Goal: Task Accomplishment & Management: Use online tool/utility

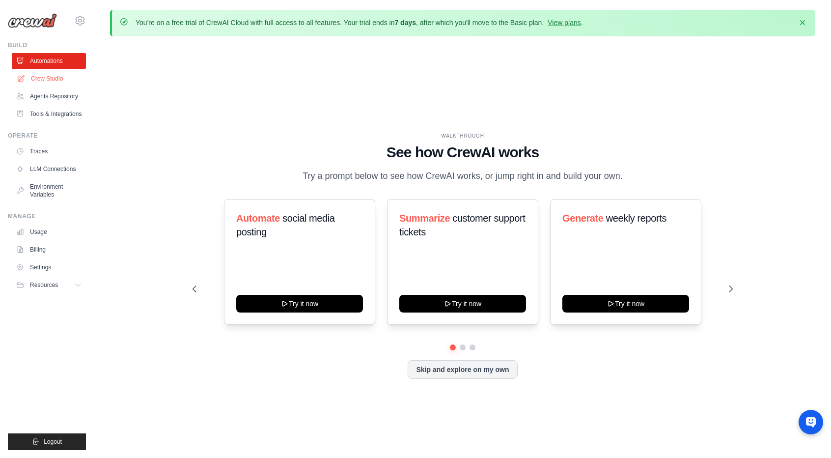
click at [50, 80] on link "Crew Studio" at bounding box center [50, 79] width 74 height 16
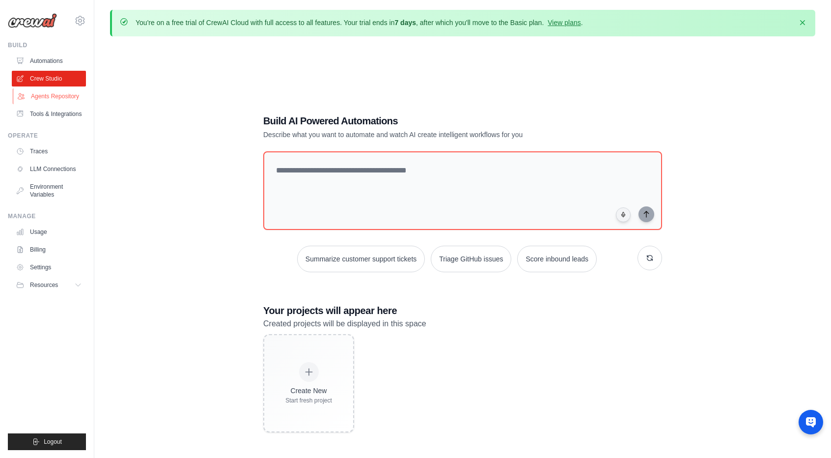
click at [53, 92] on link "Agents Repository" at bounding box center [50, 96] width 74 height 16
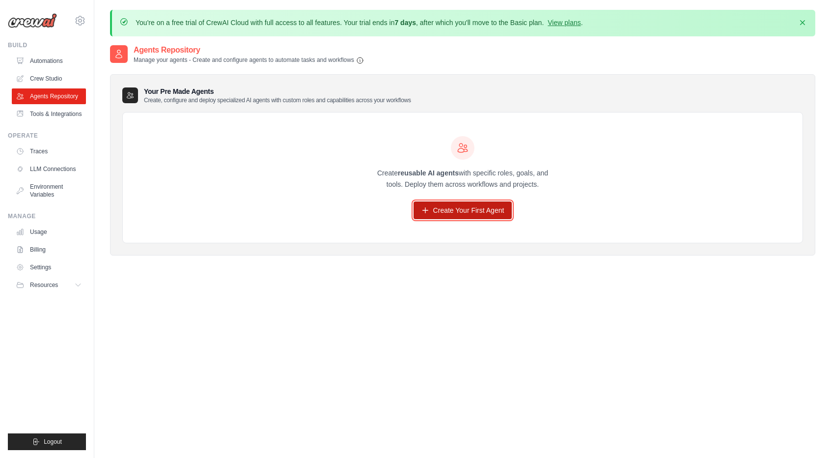
click at [481, 212] on link "Create Your First Agent" at bounding box center [463, 210] width 99 height 18
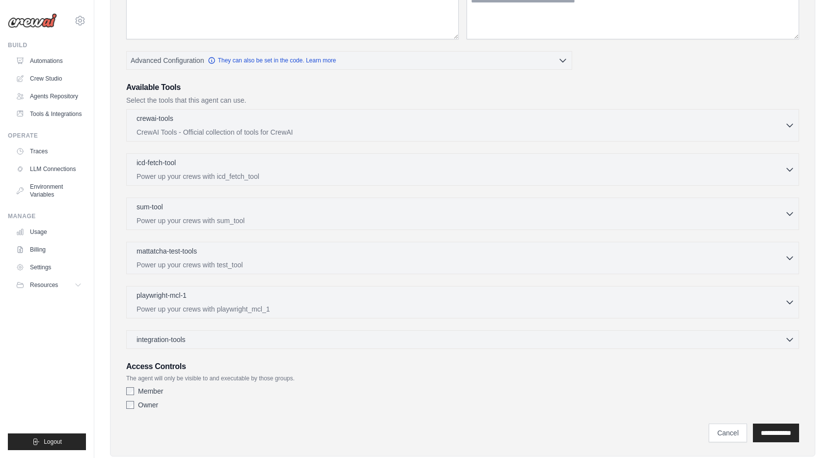
scroll to position [218, 0]
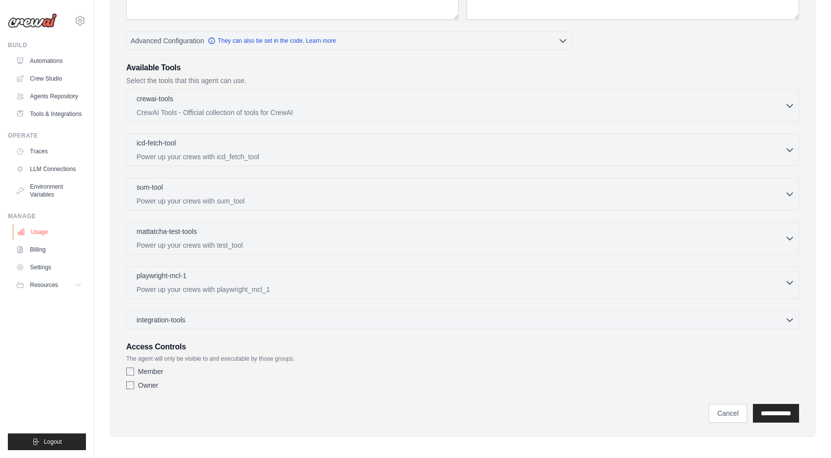
click at [34, 237] on link "Usage" at bounding box center [50, 232] width 74 height 16
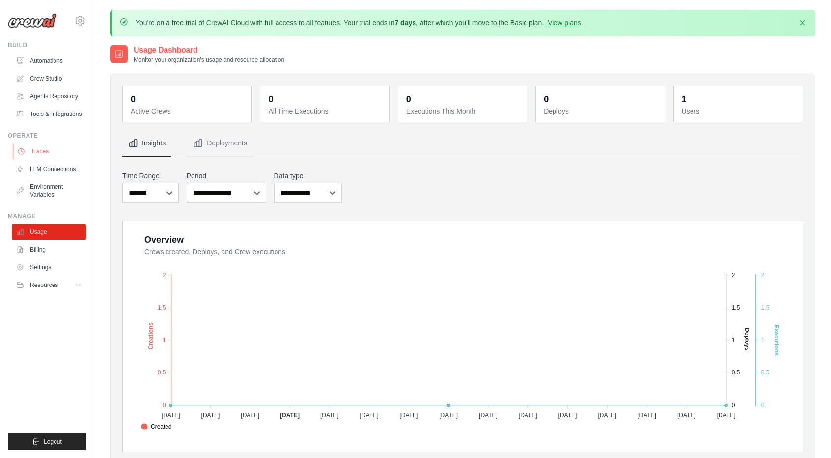
click at [37, 159] on link "Traces" at bounding box center [50, 151] width 74 height 16
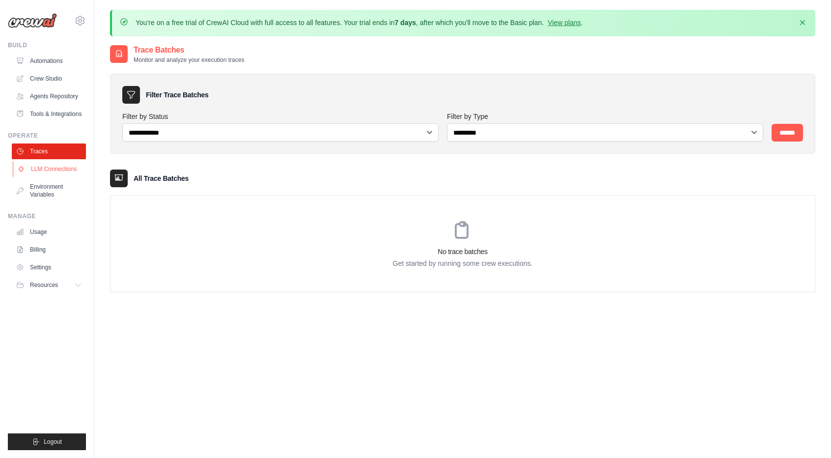
click at [42, 173] on link "LLM Connections" at bounding box center [50, 169] width 74 height 16
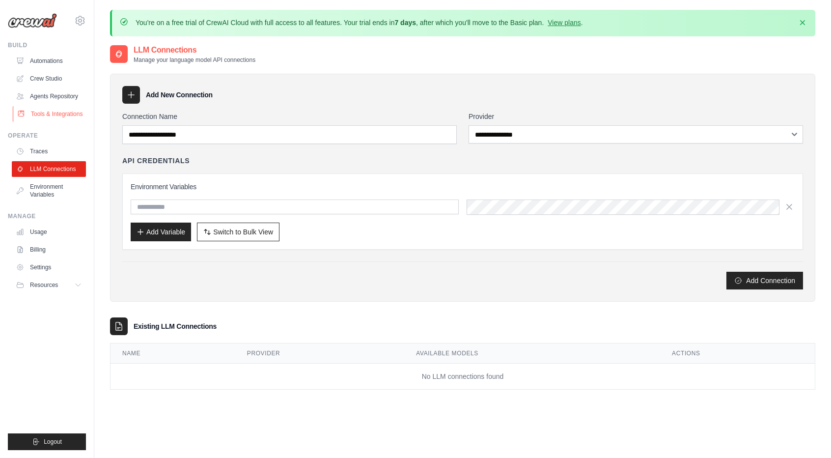
click at [41, 122] on link "Tools & Integrations" at bounding box center [50, 114] width 74 height 16
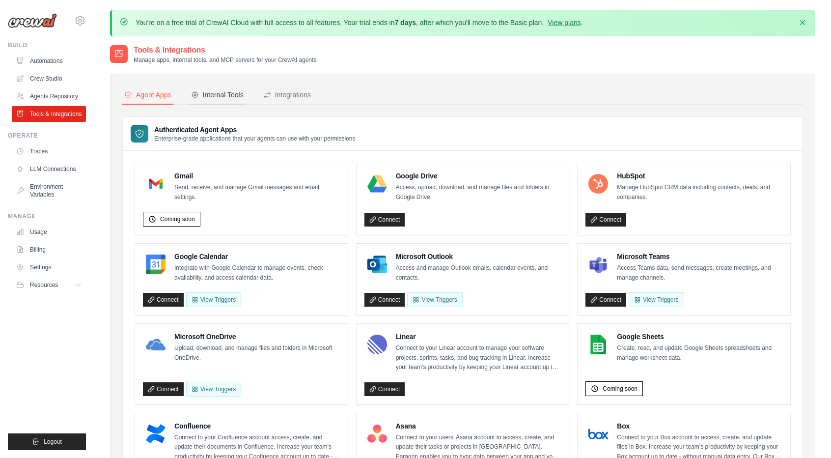
click at [222, 95] on div "Internal Tools" at bounding box center [217, 95] width 53 height 10
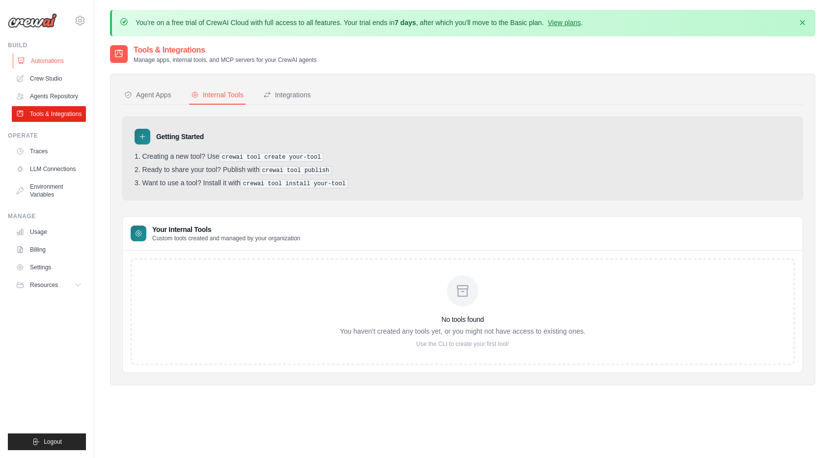
click at [51, 59] on link "Automations" at bounding box center [50, 61] width 74 height 16
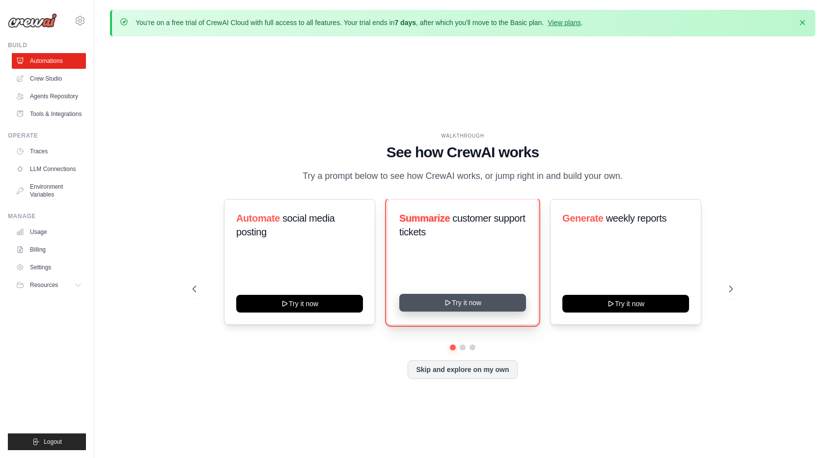
click at [474, 311] on button "Try it now" at bounding box center [463, 303] width 127 height 18
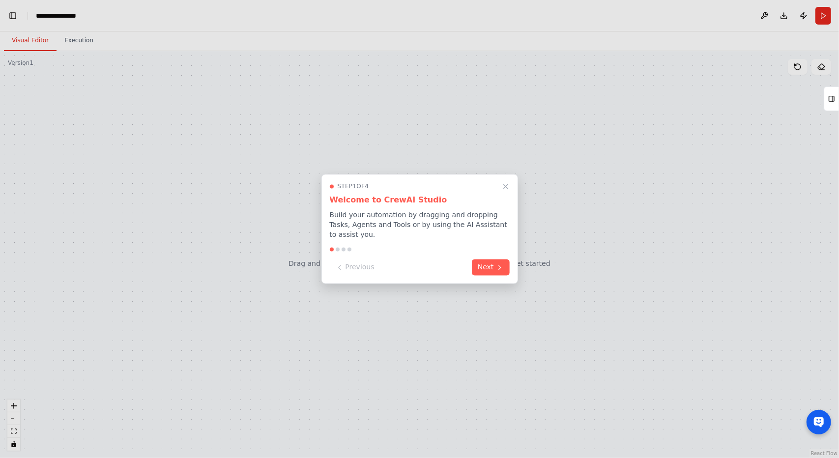
scroll to position [2071, 0]
click at [490, 268] on button "Next" at bounding box center [491, 266] width 38 height 16
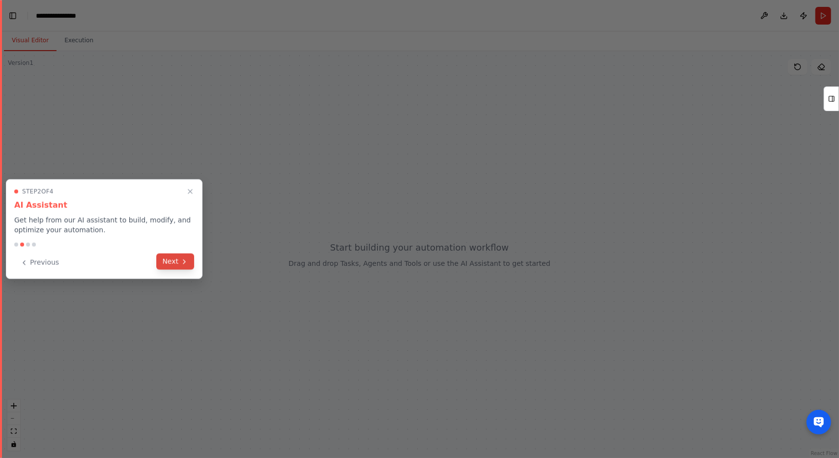
click at [167, 264] on button "Next" at bounding box center [175, 262] width 38 height 16
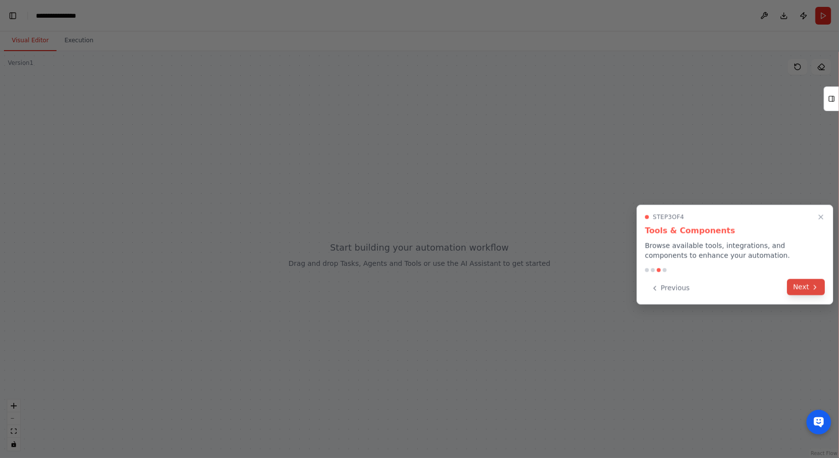
click at [797, 281] on button "Next" at bounding box center [806, 287] width 38 height 16
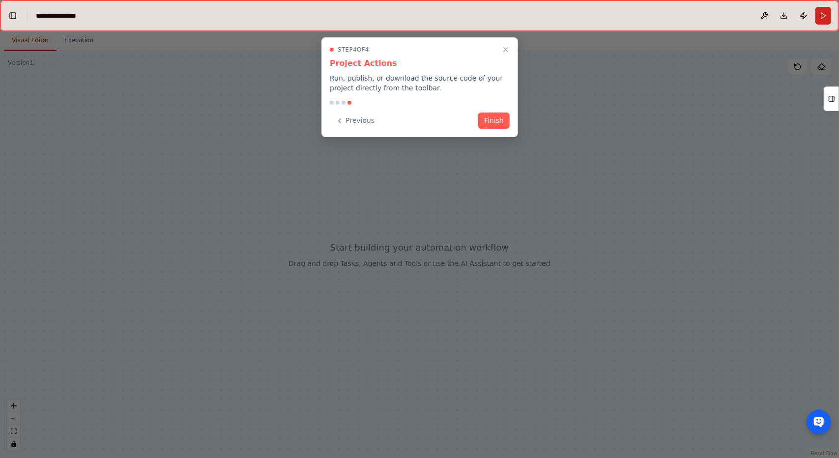
click at [493, 112] on div "Step 4 of 4 Project Actions Run, publish, or download the source code of your p…" at bounding box center [419, 87] width 197 height 100
click at [497, 122] on button "Finish" at bounding box center [493, 120] width 31 height 16
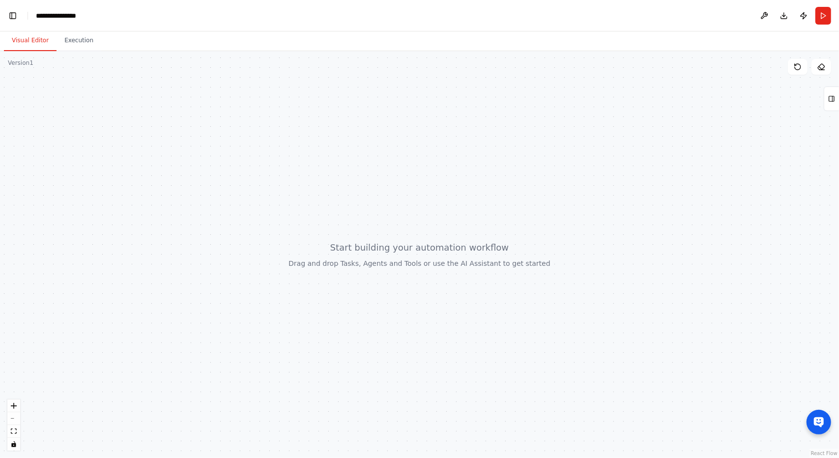
drag, startPoint x: 204, startPoint y: 157, endPoint x: 305, endPoint y: 152, distance: 100.8
click at [350, 150] on div at bounding box center [419, 254] width 839 height 407
click at [89, 52] on div at bounding box center [419, 254] width 839 height 407
click at [135, 52] on div at bounding box center [419, 254] width 839 height 407
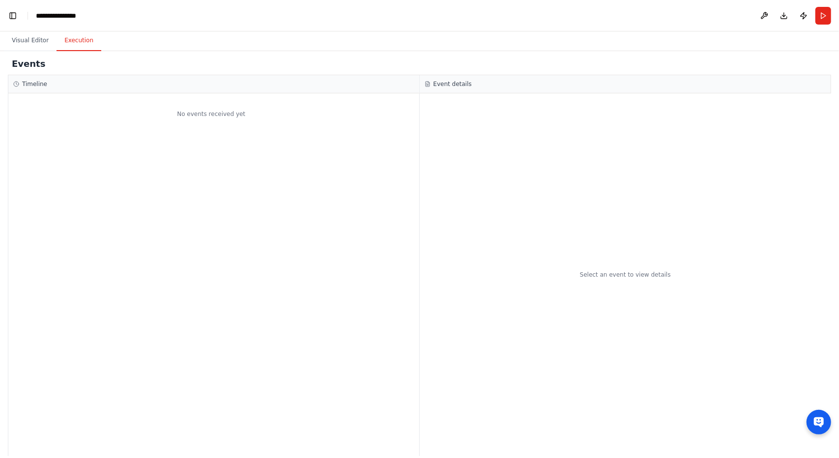
click at [79, 40] on button "Execution" at bounding box center [79, 40] width 45 height 21
click at [9, 13] on button "Toggle Left Sidebar" at bounding box center [13, 16] width 14 height 14
click at [9, 12] on button "Toggle Left Sidebar" at bounding box center [13, 16] width 14 height 14
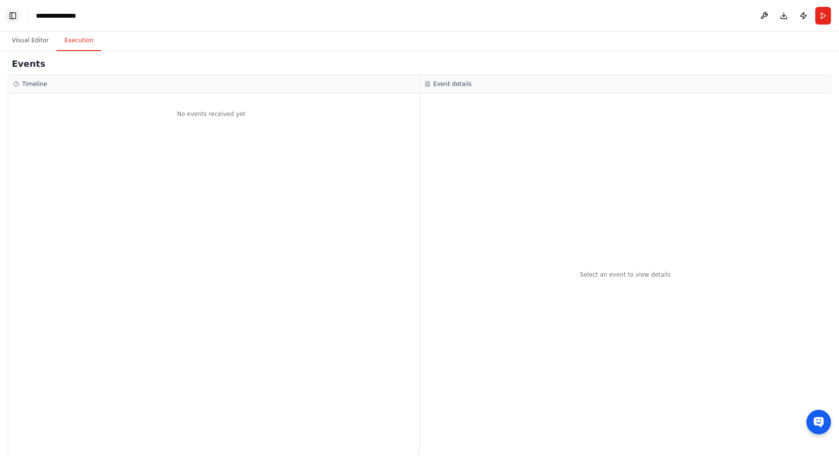
click at [9, 12] on button "Toggle Left Sidebar" at bounding box center [13, 16] width 14 height 14
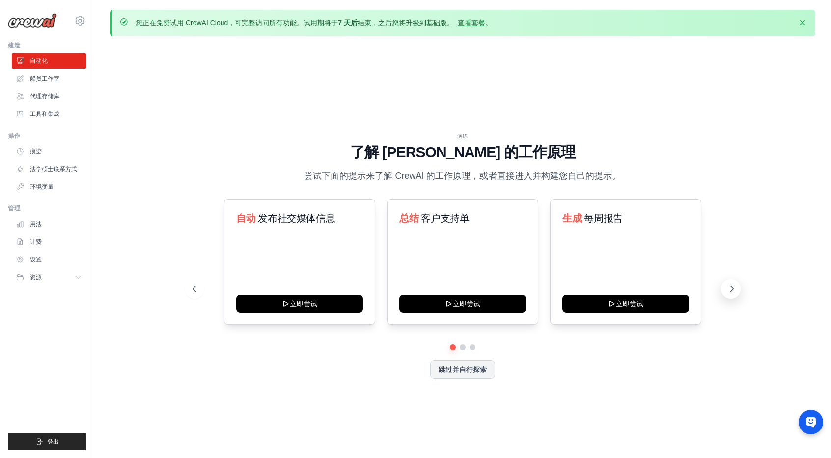
click at [729, 287] on icon at bounding box center [732, 289] width 10 height 10
click at [475, 370] on font "跳过并自行探索" at bounding box center [463, 369] width 48 height 8
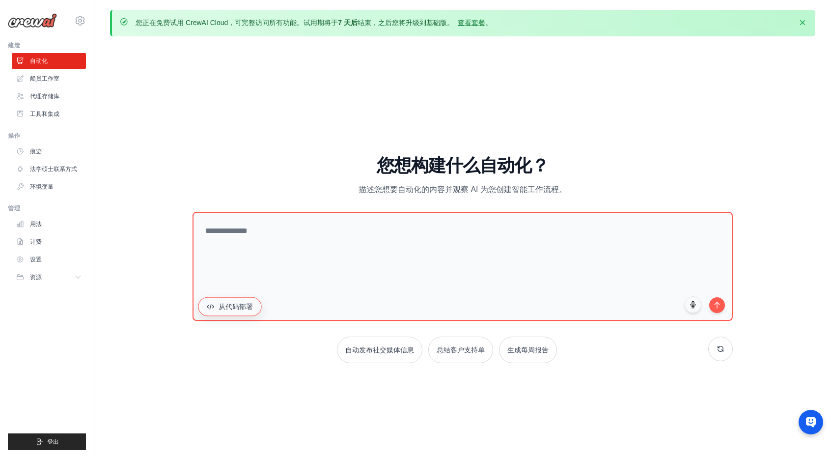
click at [246, 308] on button "从代码部署" at bounding box center [229, 306] width 63 height 19
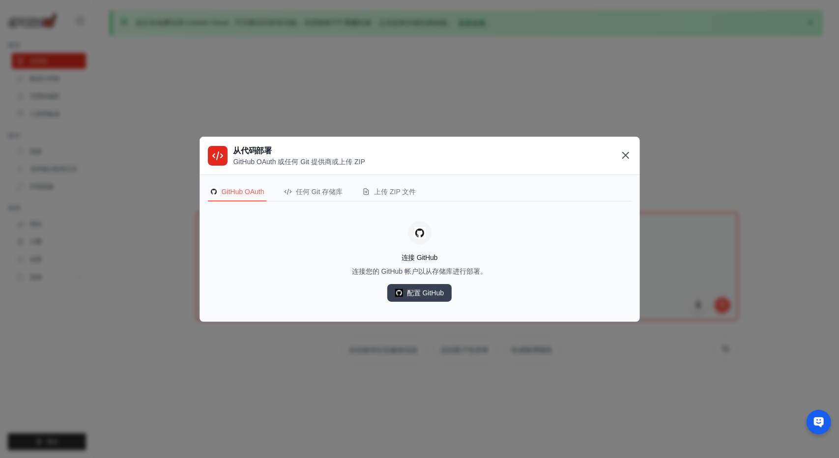
click at [630, 152] on icon at bounding box center [626, 155] width 12 height 12
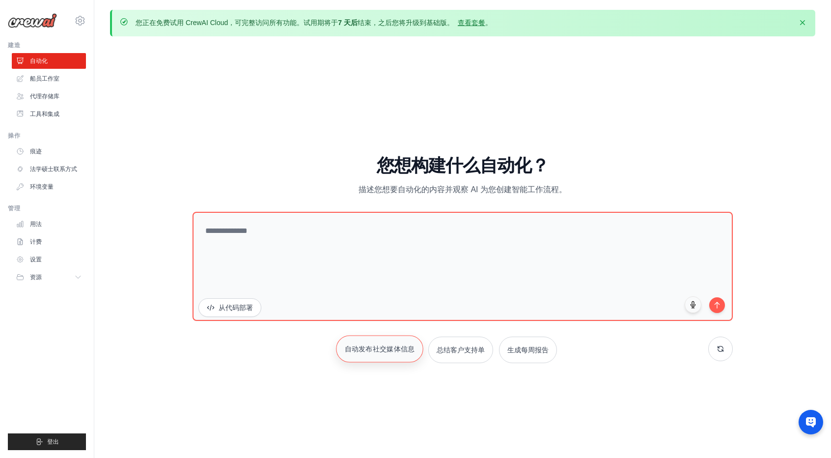
click at [365, 347] on font "自动发布社交媒体信息" at bounding box center [380, 349] width 70 height 8
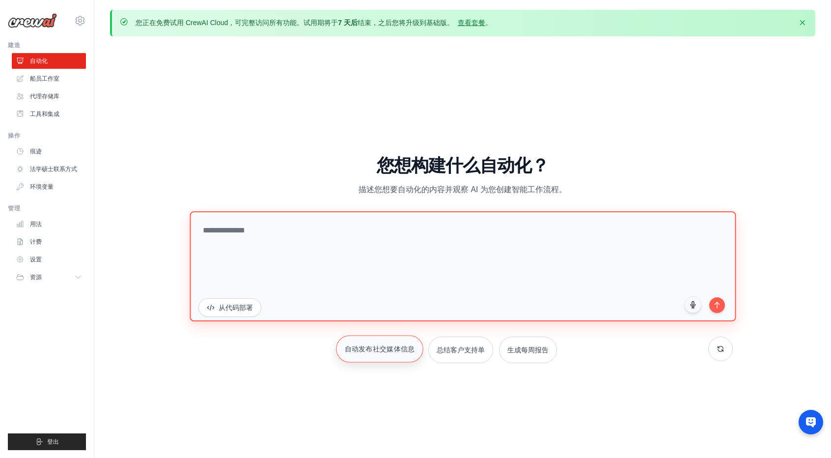
type textarea "**********"
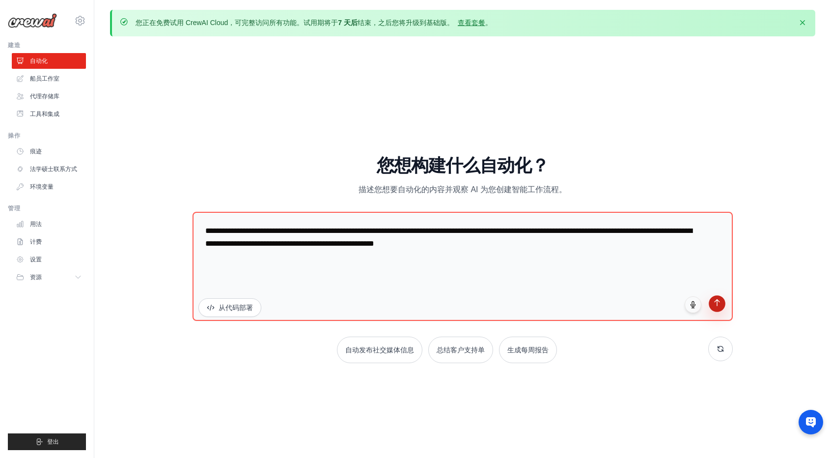
click at [719, 301] on icon "submit" at bounding box center [718, 303] width 8 height 8
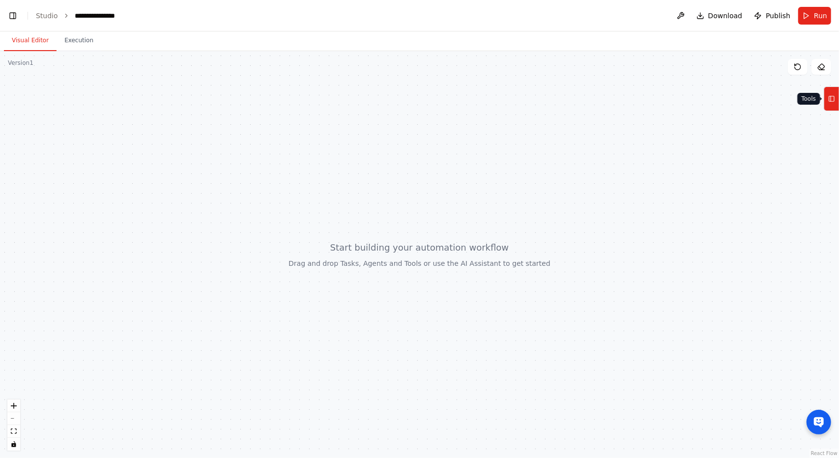
scroll to position [1522, 0]
click at [802, 13] on button "Run" at bounding box center [814, 16] width 33 height 18
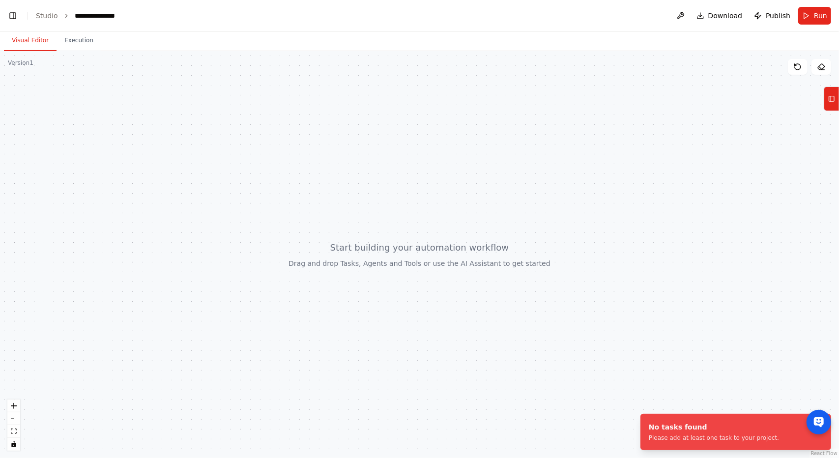
click at [54, 101] on div at bounding box center [419, 254] width 839 height 407
drag, startPoint x: 320, startPoint y: 277, endPoint x: 216, endPoint y: 317, distance: 111.7
click at [318, 277] on div at bounding box center [419, 254] width 839 height 407
click at [12, 405] on icon "zoom in" at bounding box center [14, 406] width 6 height 6
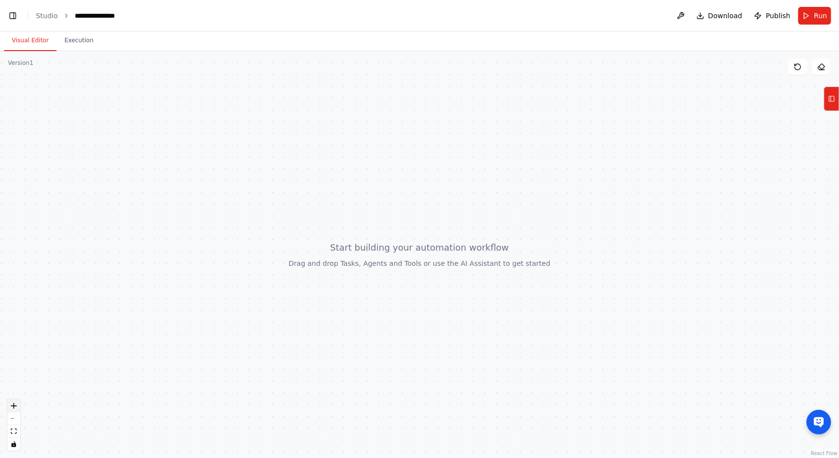
click at [12, 405] on icon "zoom in" at bounding box center [14, 406] width 6 height 6
click at [827, 110] on button "Tools" at bounding box center [831, 98] width 15 height 25
click at [832, 96] on rect at bounding box center [831, 98] width 5 height 5
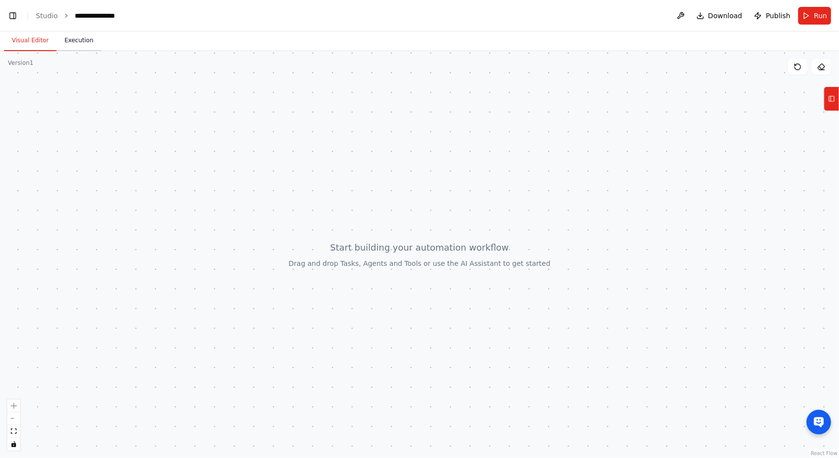
click at [78, 43] on button "Execution" at bounding box center [79, 40] width 45 height 21
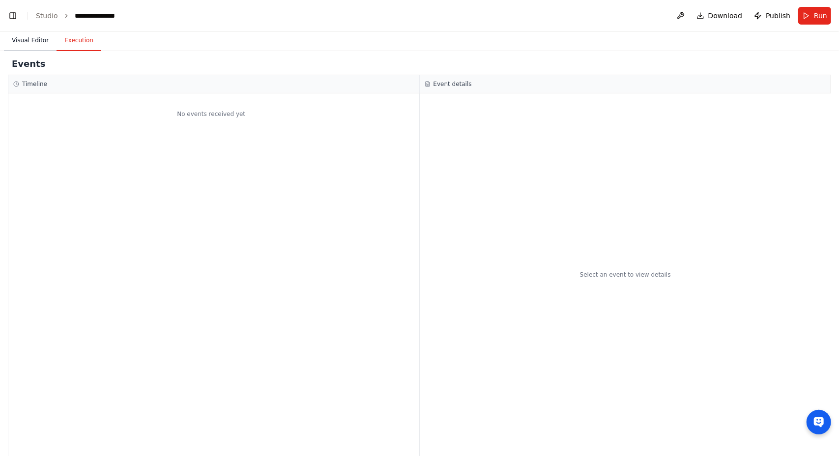
click at [26, 41] on button "Visual Editor" at bounding box center [30, 40] width 53 height 21
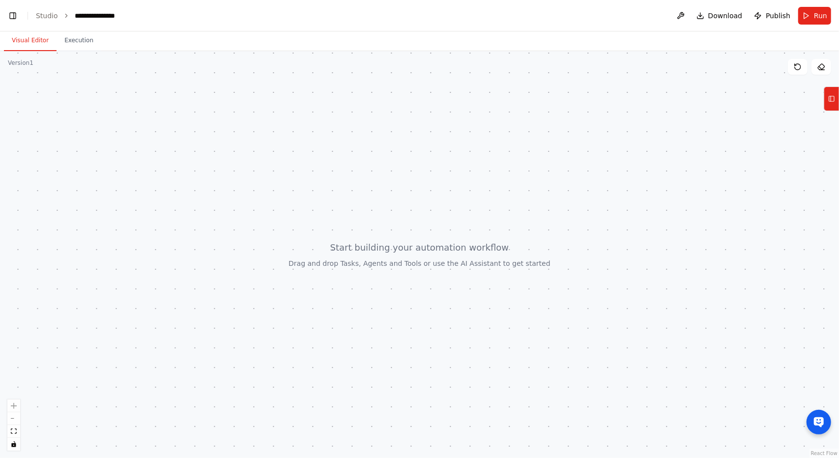
click at [18, 62] on div "Version 1" at bounding box center [21, 63] width 26 height 8
click at [53, 12] on link "Studio" at bounding box center [47, 16] width 22 height 8
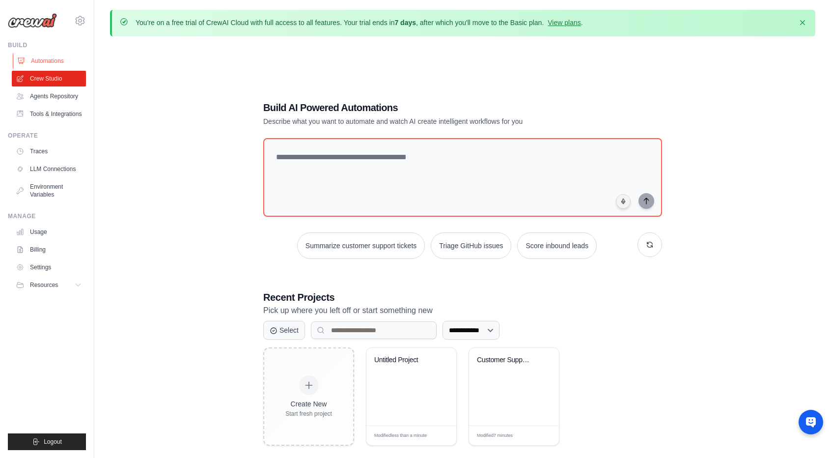
click at [53, 62] on link "Automations" at bounding box center [50, 61] width 74 height 16
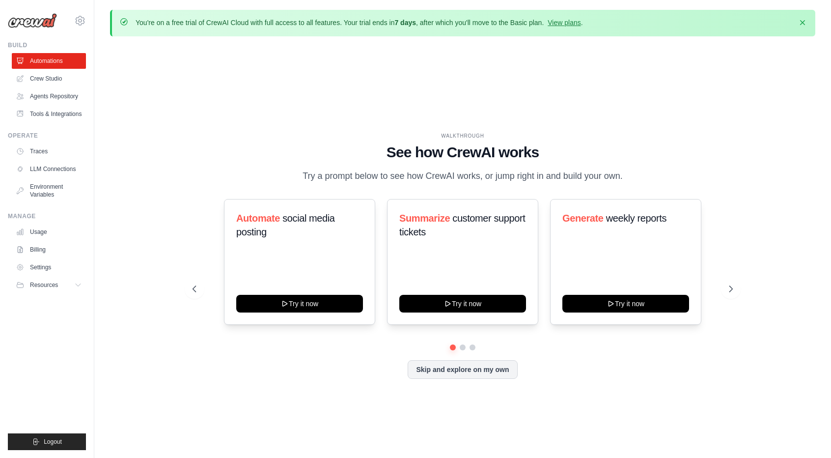
drag, startPoint x: 628, startPoint y: 188, endPoint x: 343, endPoint y: 169, distance: 286.2
click at [343, 169] on div "WALKTHROUGH See how [PERSON_NAME] works Try a prompt below to see how [PERSON_N…" at bounding box center [463, 157] width 541 height 51
click at [730, 294] on icon at bounding box center [732, 289] width 10 height 10
